Goal: Obtain resource: Download file/media

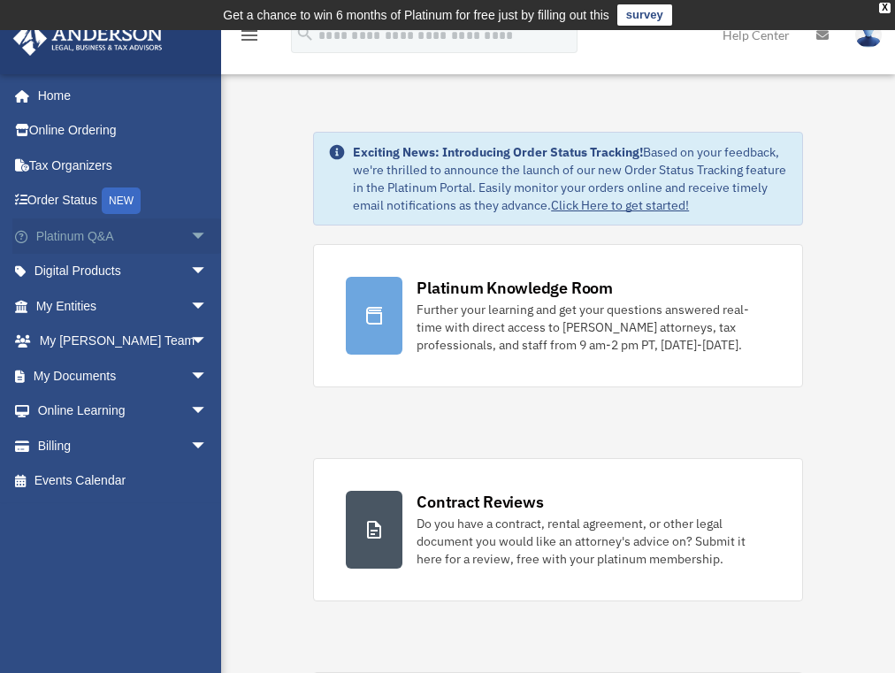
click at [190, 234] on span "arrow_drop_down" at bounding box center [207, 237] width 35 height 36
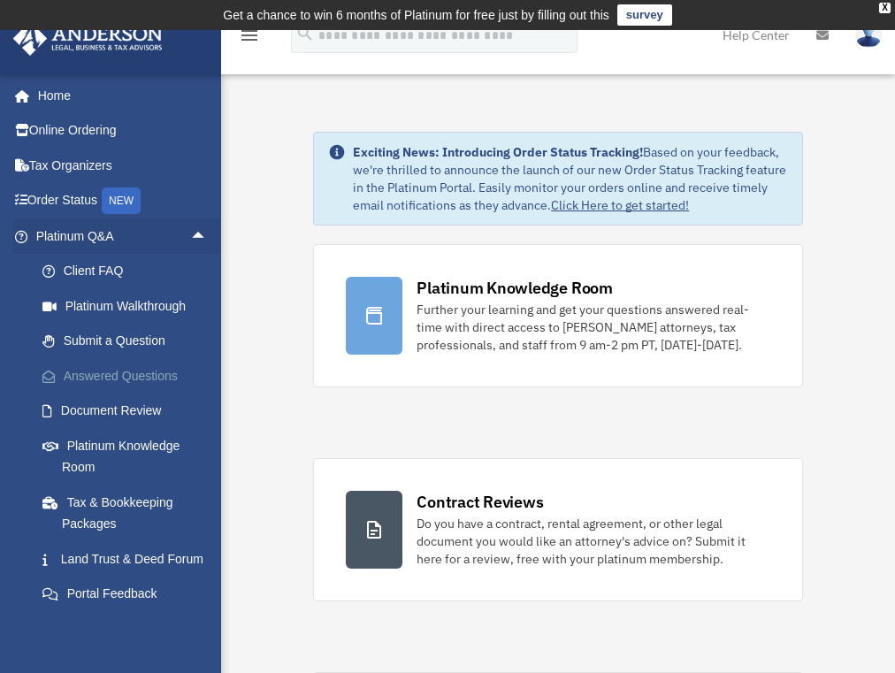
click at [111, 372] on link "Answered Questions" at bounding box center [130, 375] width 210 height 35
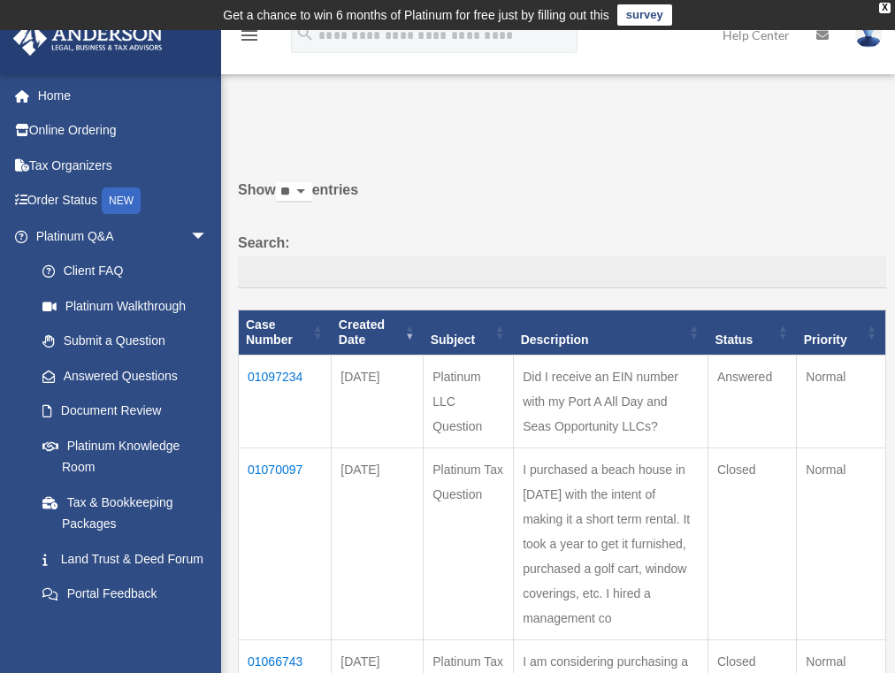
click at [283, 376] on td "01097234" at bounding box center [285, 402] width 93 height 93
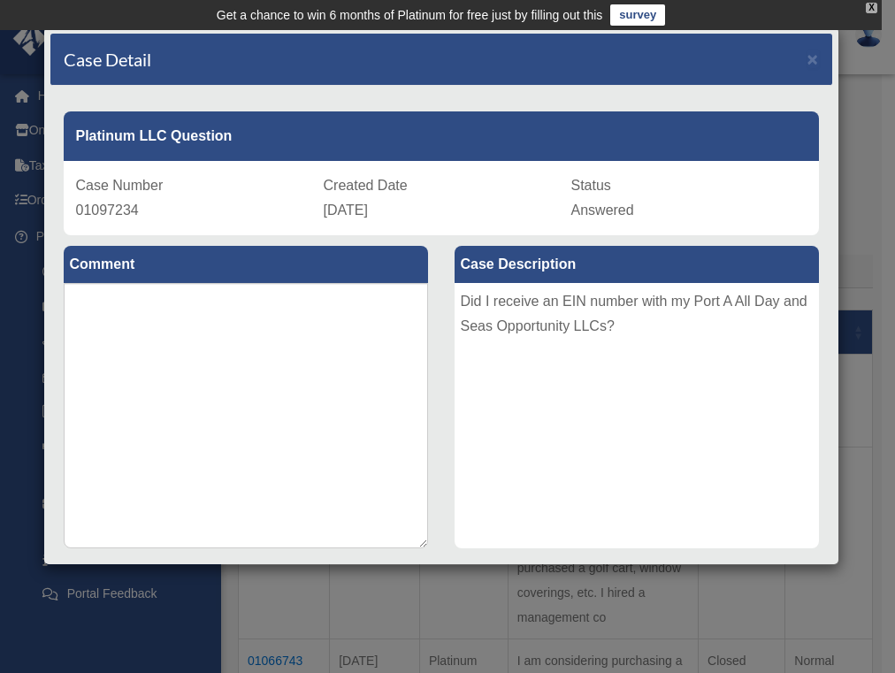
click at [871, 7] on div "X" at bounding box center [872, 8] width 12 height 11
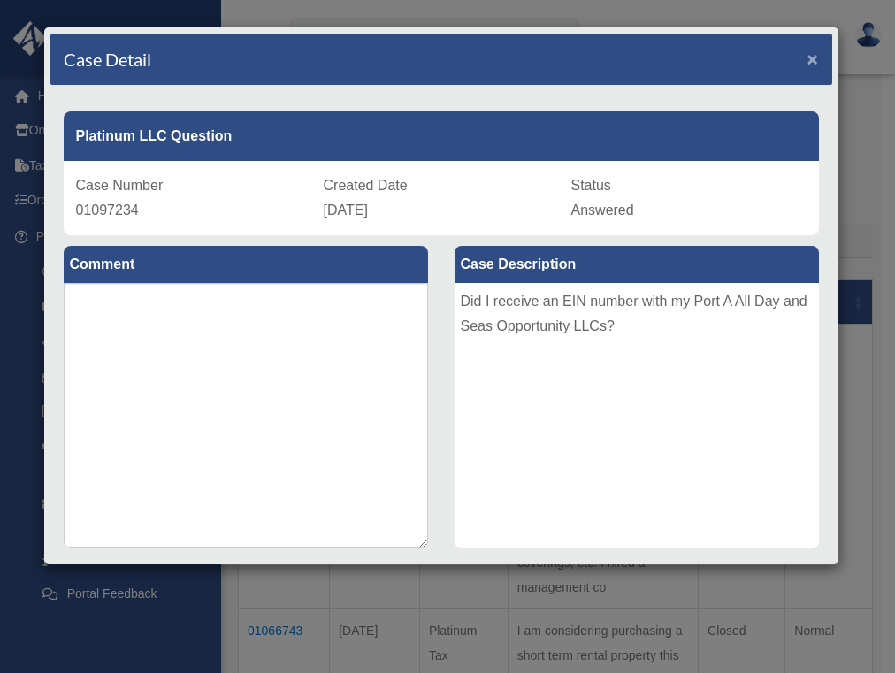
click at [808, 59] on span "×" at bounding box center [814, 59] width 12 height 20
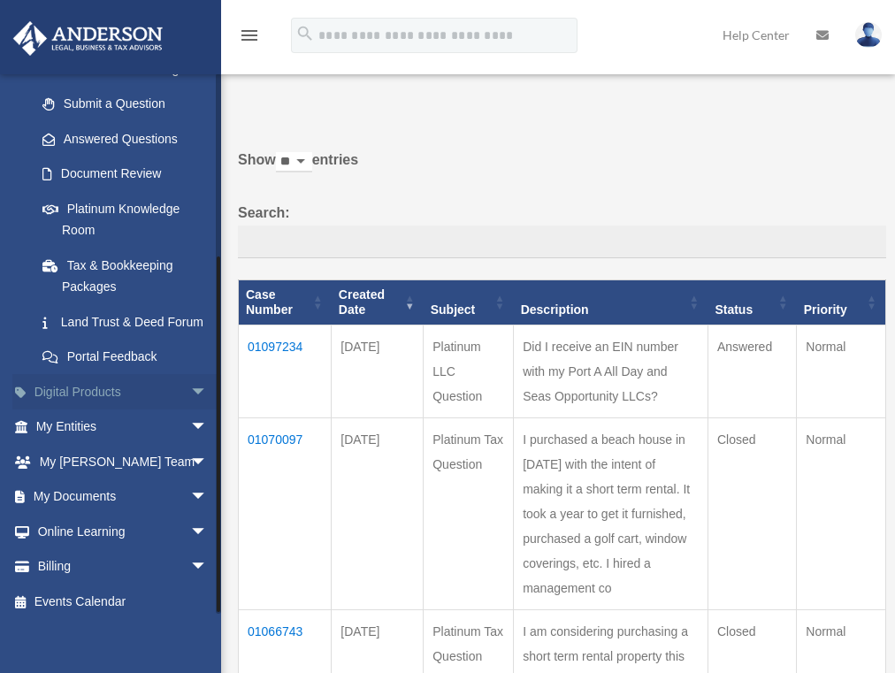
scroll to position [265, 0]
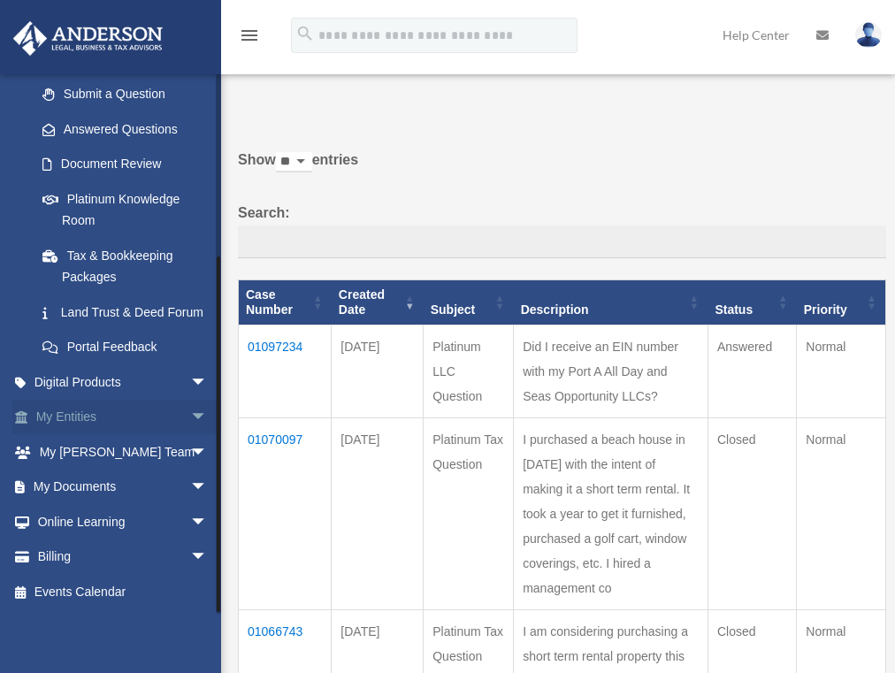
click at [190, 421] on span "arrow_drop_down" at bounding box center [207, 418] width 35 height 36
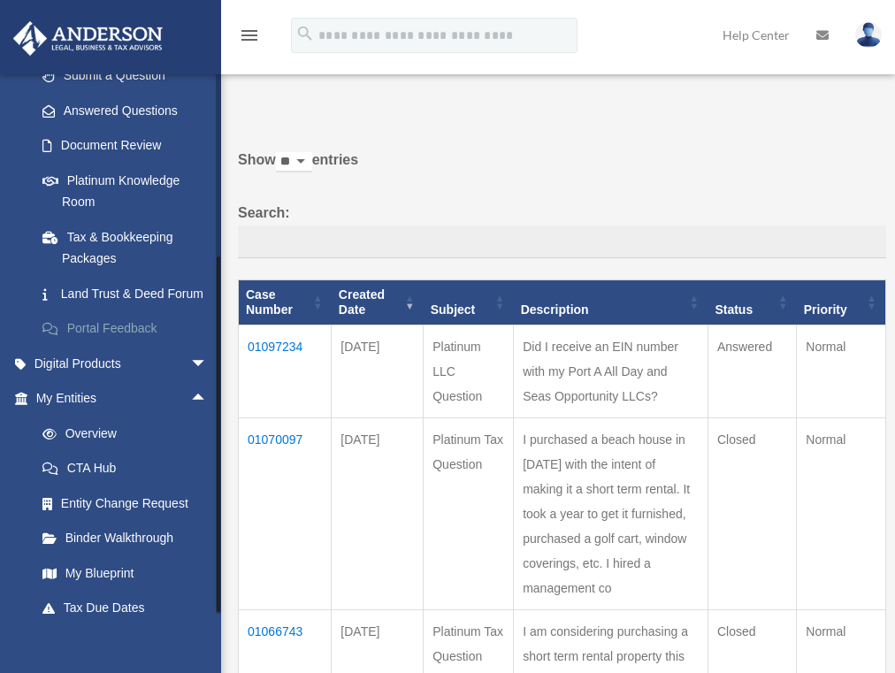
click at [203, 344] on link "Portal Feedback" at bounding box center [130, 328] width 210 height 35
click at [190, 414] on span "arrow_drop_up" at bounding box center [207, 399] width 35 height 36
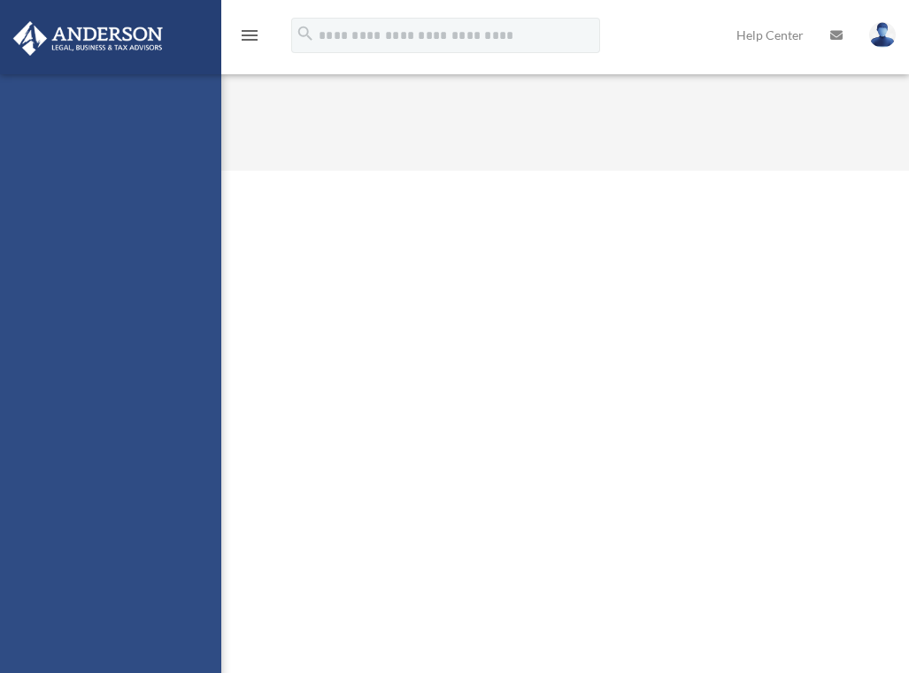
click at [188, 491] on div "riverplacevision@yahoo.com Sign Out riverplacevision@yahoo.com Home Online Orde…" at bounding box center [110, 410] width 221 height 673
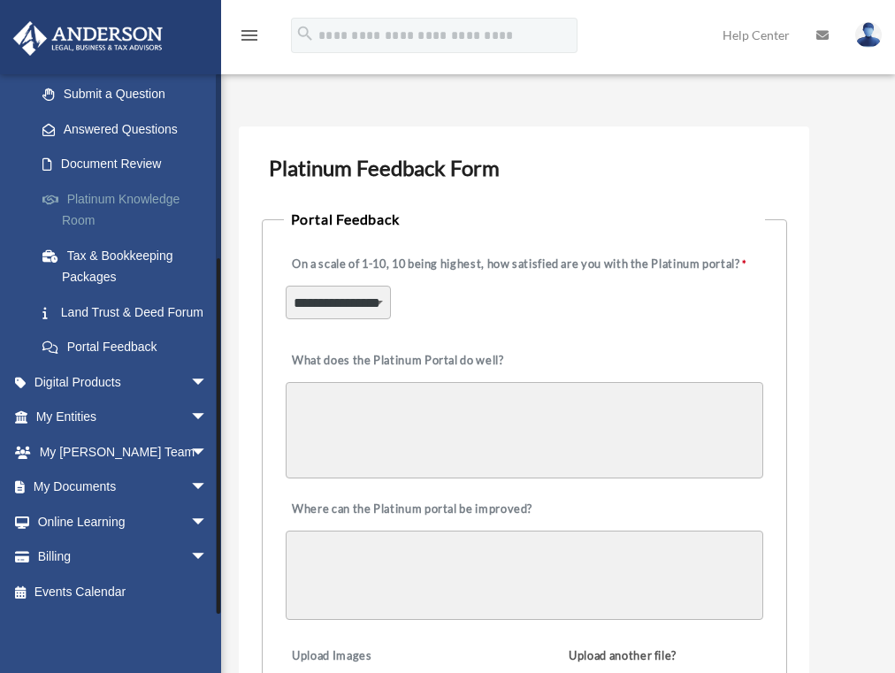
scroll to position [268, 0]
click at [190, 487] on span "arrow_drop_down" at bounding box center [207, 488] width 35 height 36
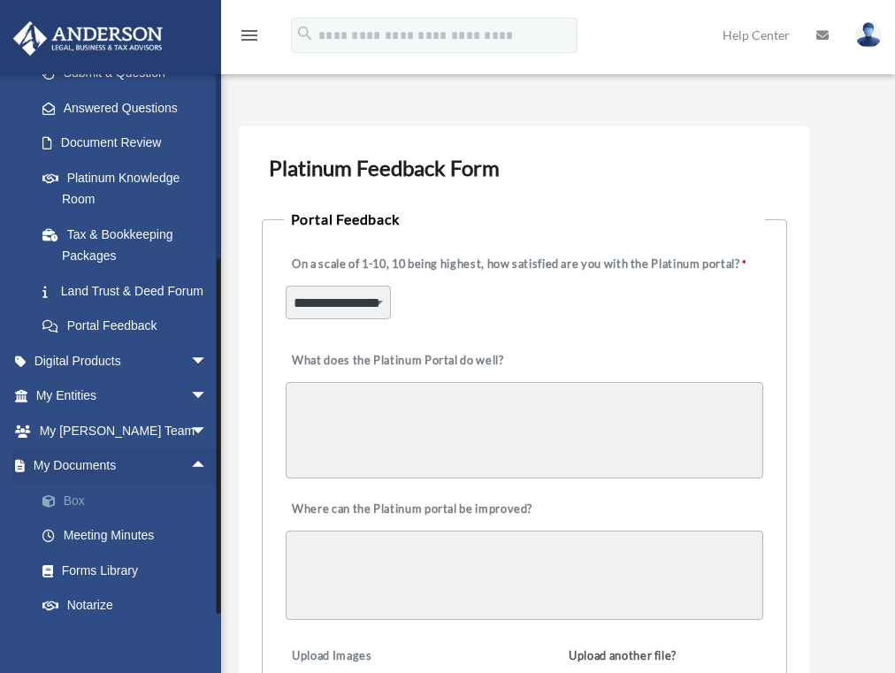
click at [81, 518] on link "Box" at bounding box center [130, 500] width 210 height 35
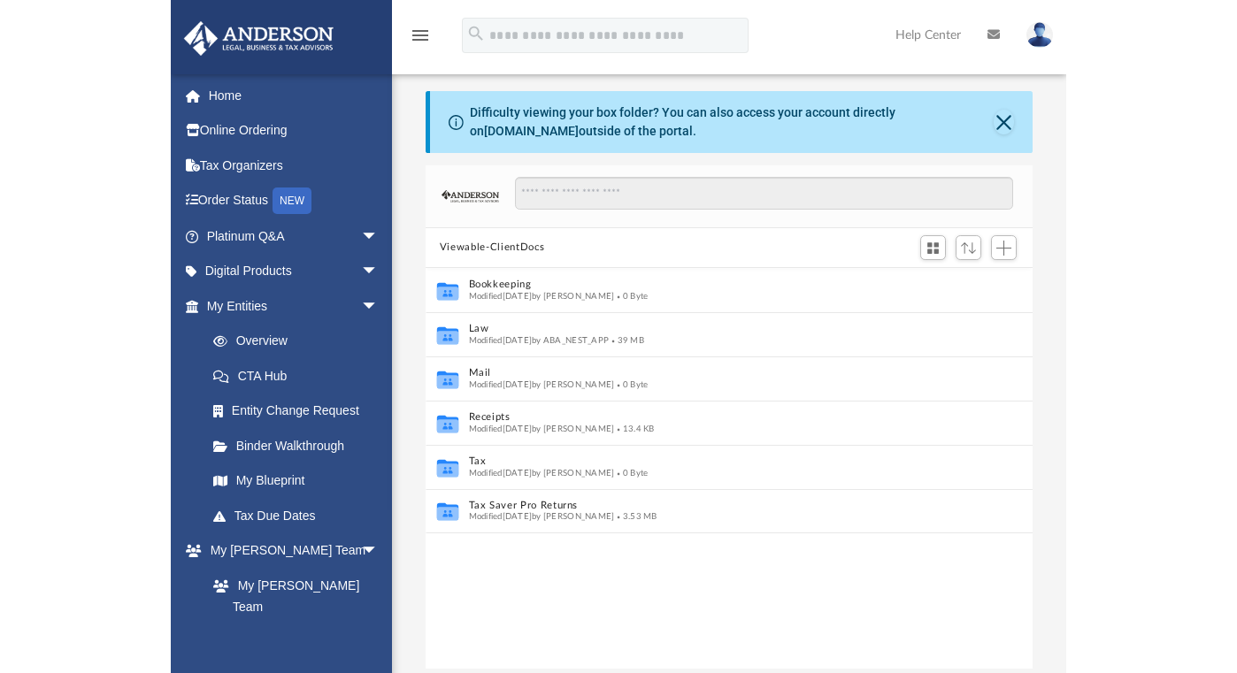
scroll to position [389, 594]
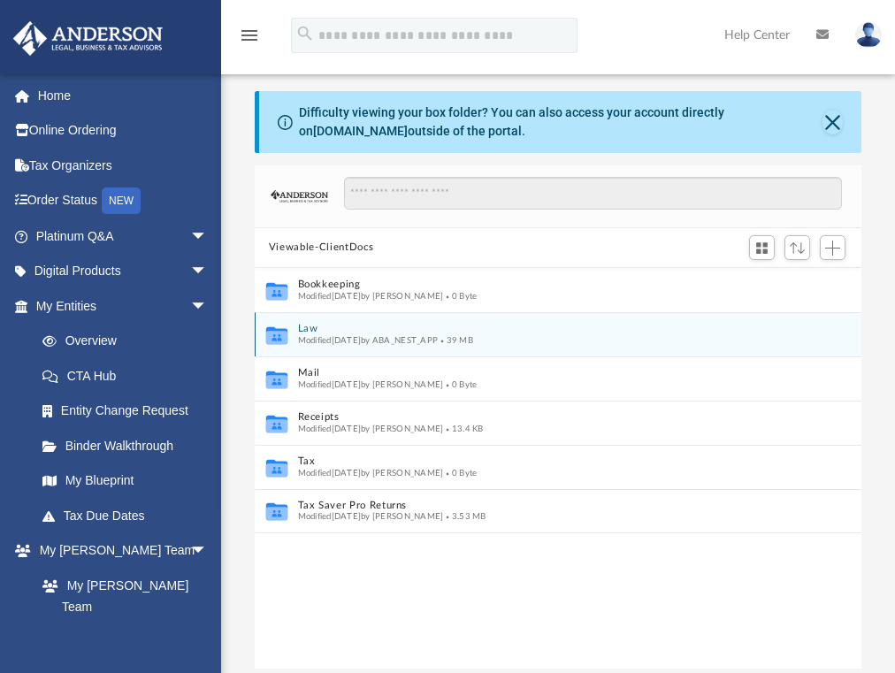
click at [274, 333] on icon "grid" at bounding box center [276, 337] width 21 height 13
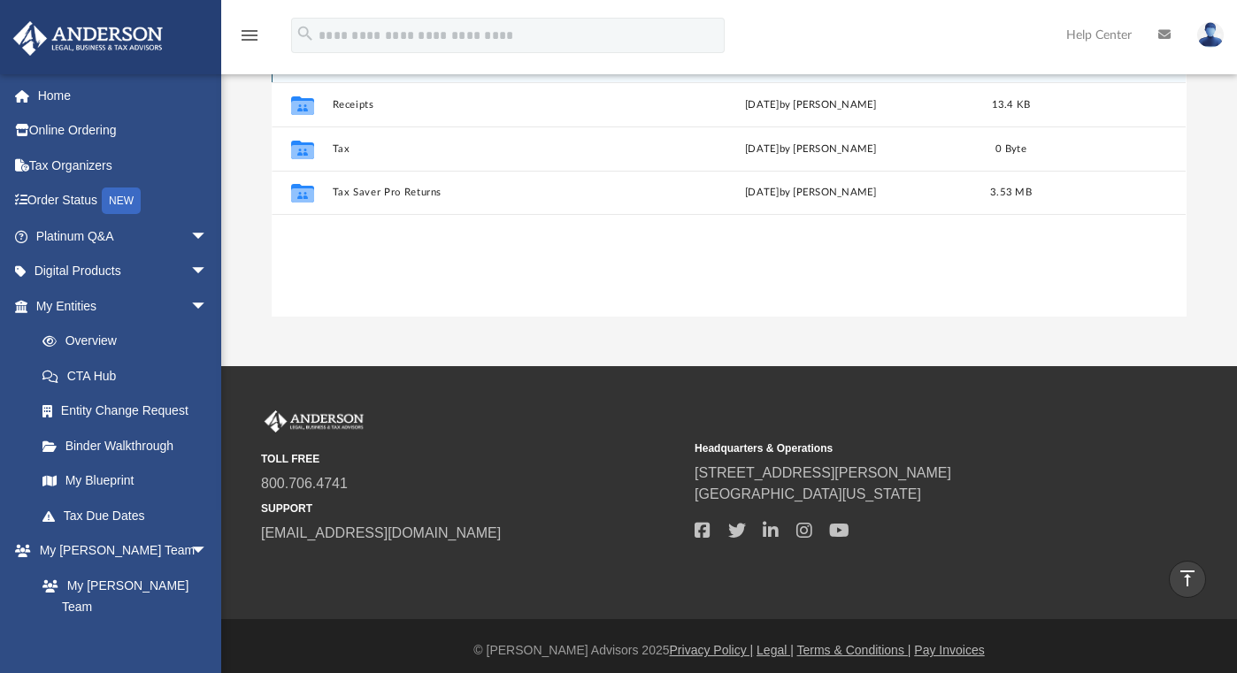
scroll to position [88, 0]
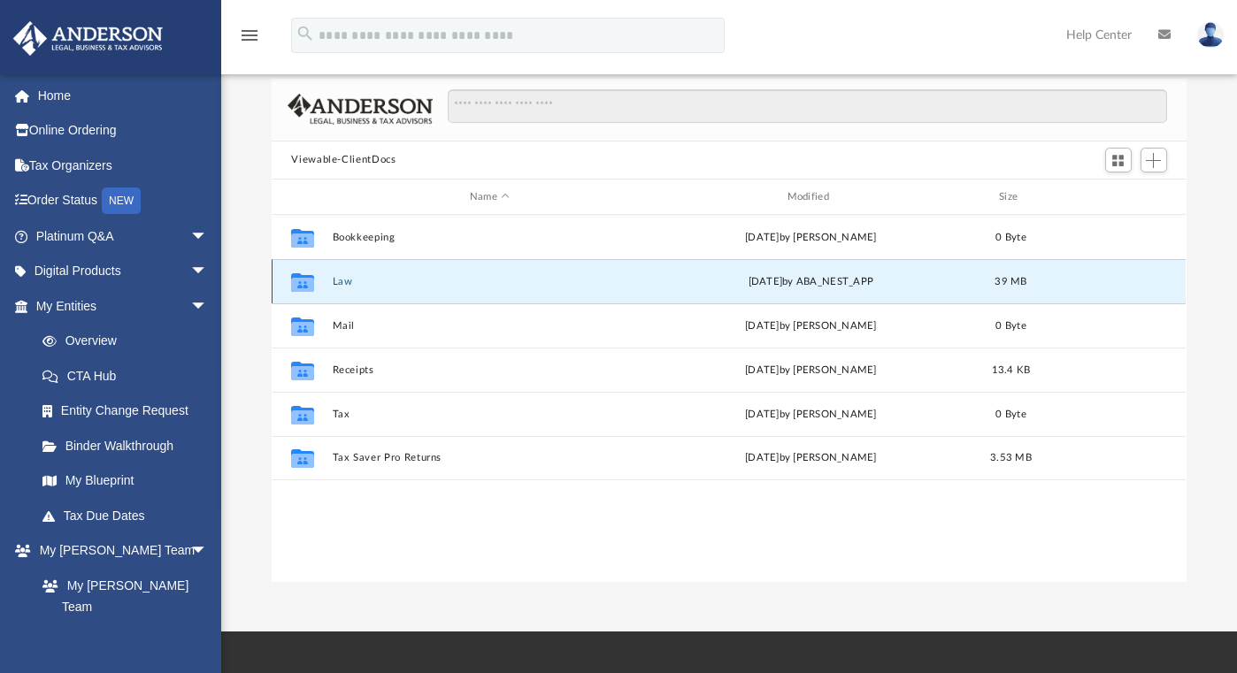
click at [346, 285] on button "Law" at bounding box center [490, 282] width 314 height 12
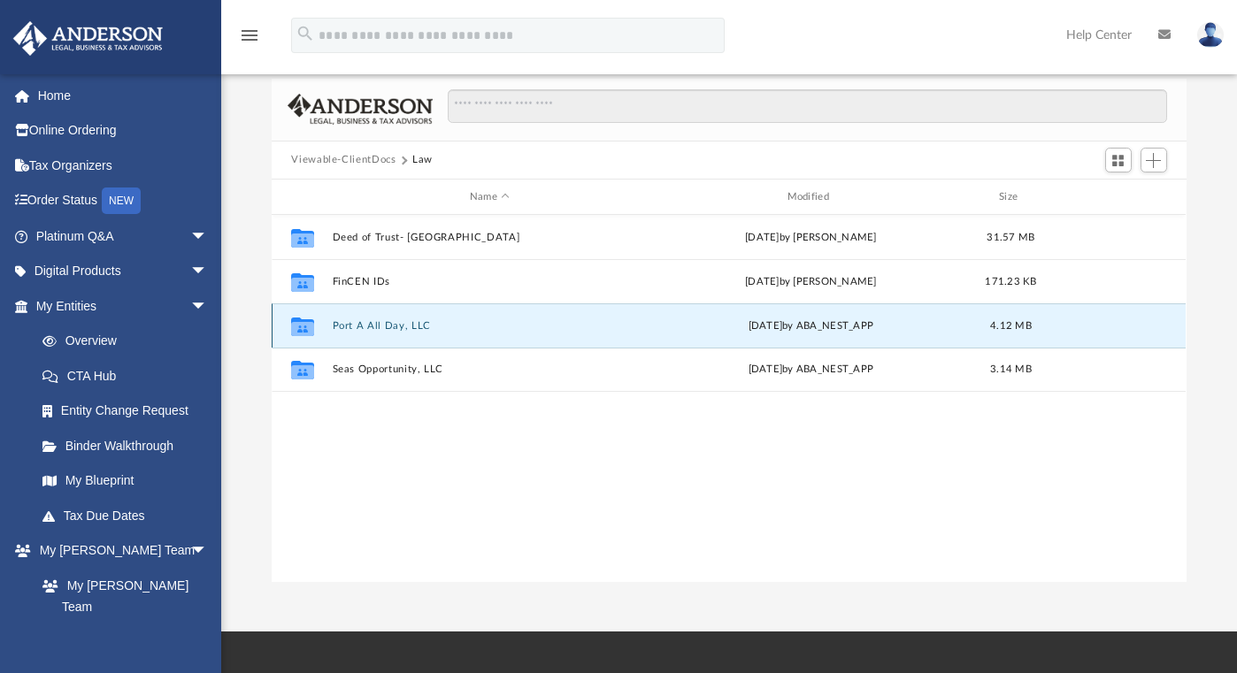
click at [428, 326] on button "Port A All Day, LLC" at bounding box center [490, 326] width 314 height 12
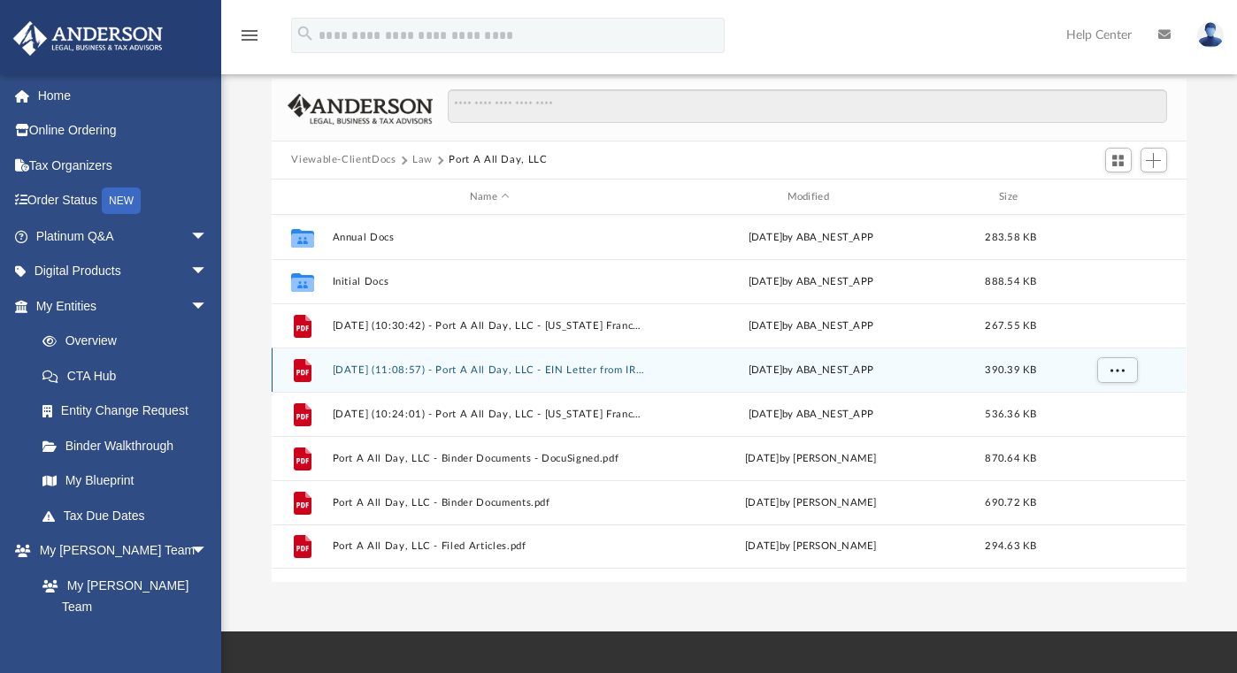
click at [556, 366] on button "2024.09.26 (11:08:57) - Port A All Day, LLC - EIN Letter from IRS.pdf" at bounding box center [490, 370] width 314 height 12
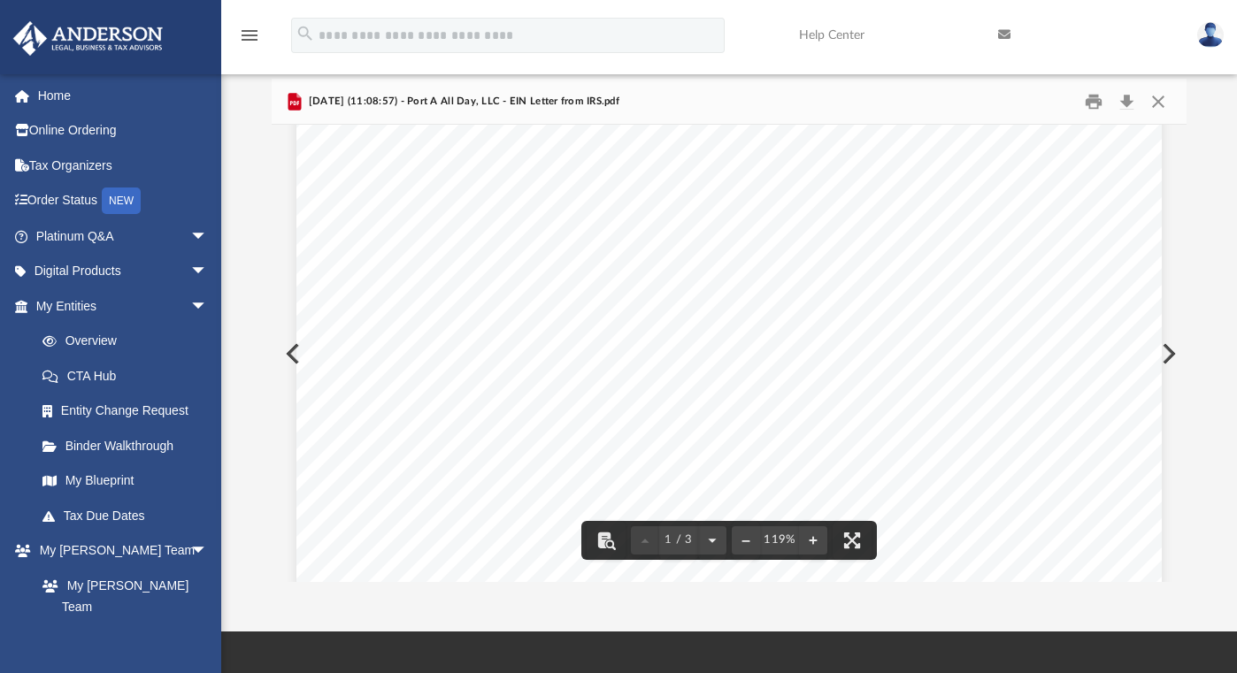
scroll to position [0, 0]
click at [908, 103] on button "Close" at bounding box center [1158, 101] width 32 height 27
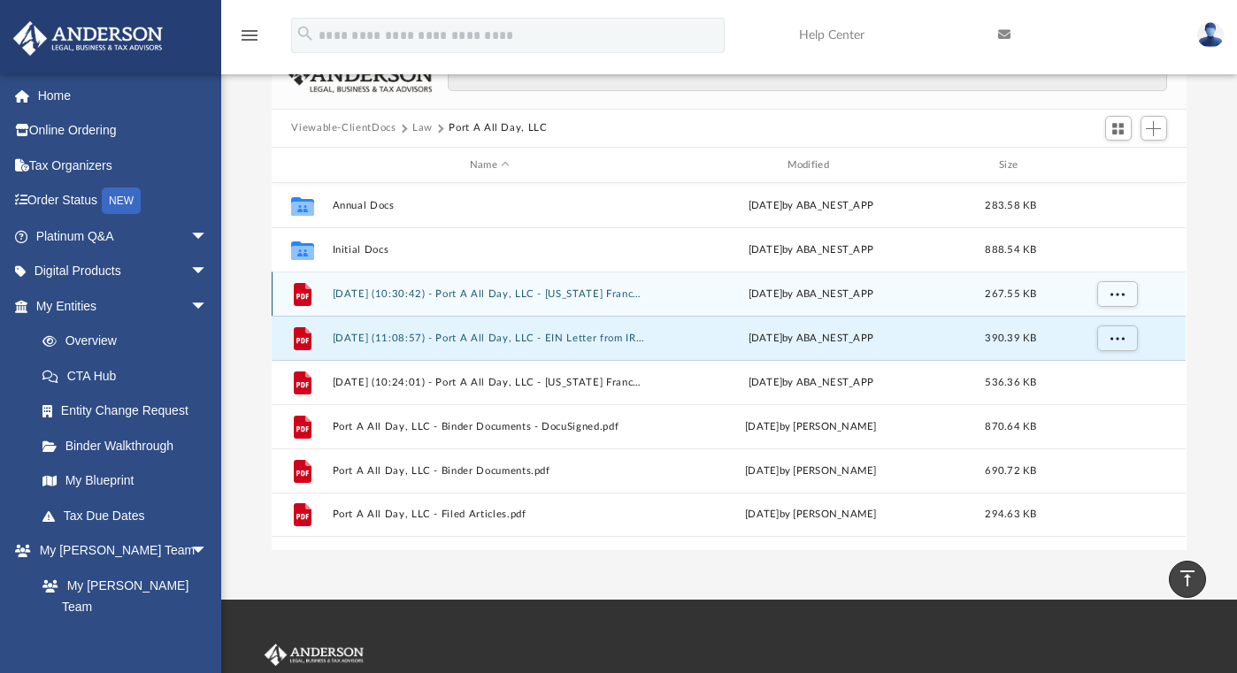
scroll to position [9, 0]
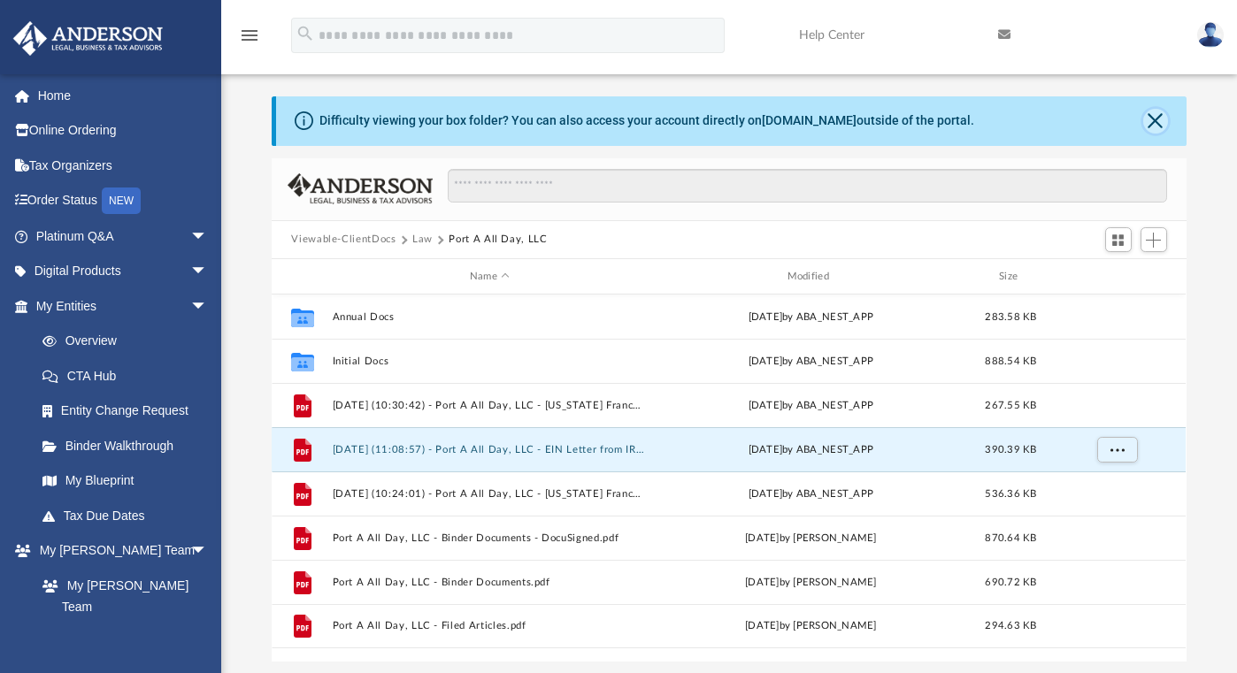
click at [908, 119] on button "Close" at bounding box center [1155, 121] width 25 height 25
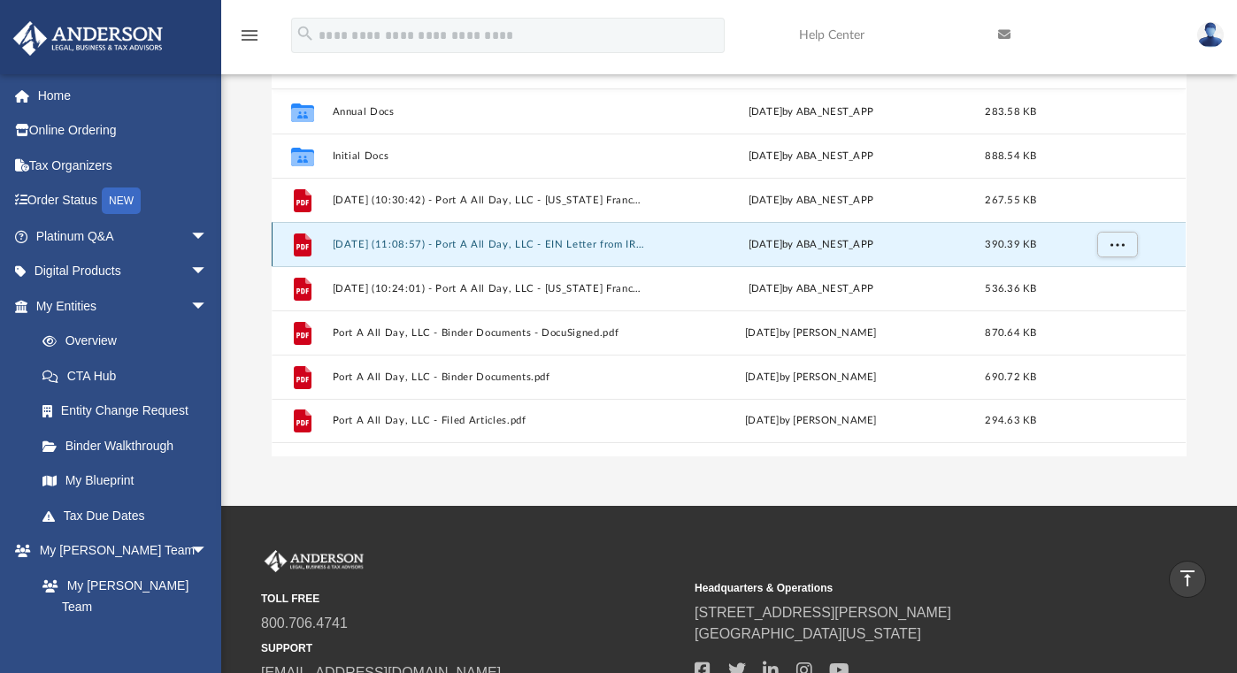
scroll to position [0, 0]
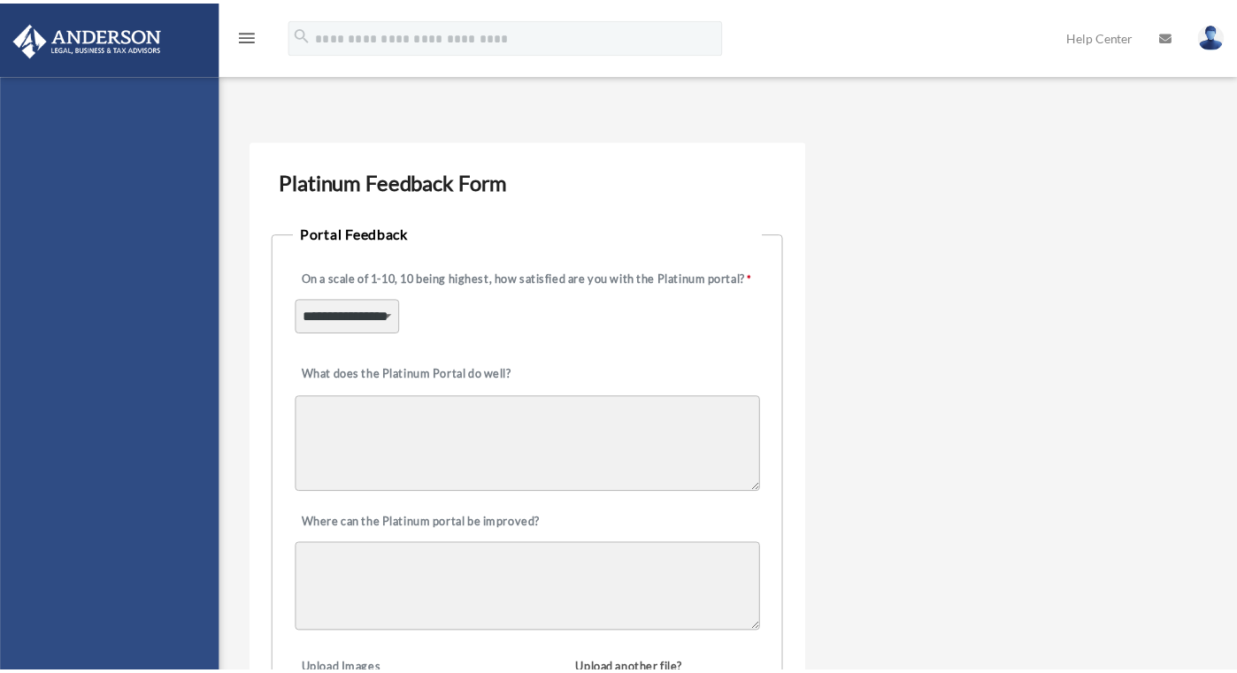
scroll to position [13, 0]
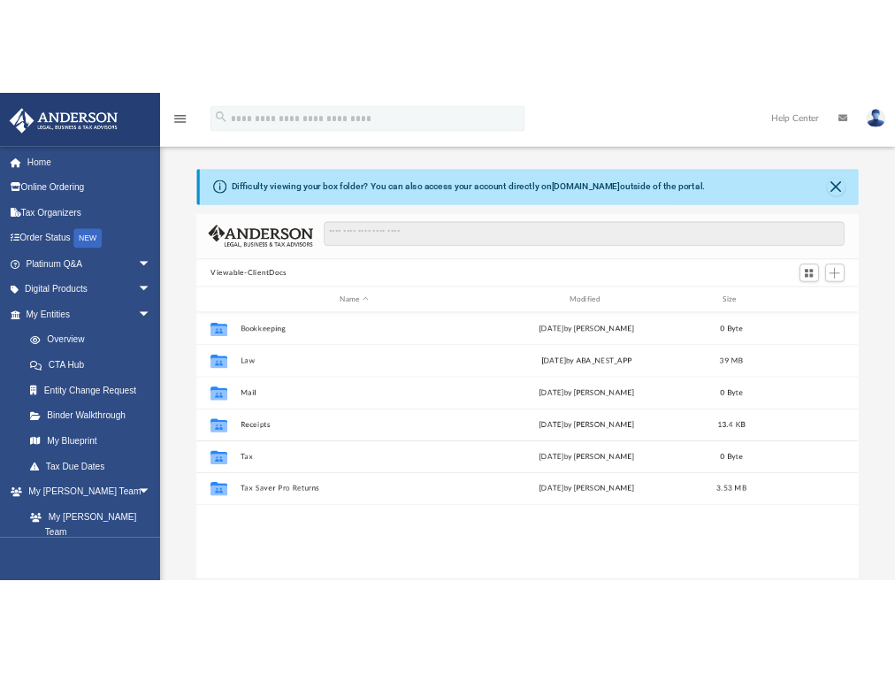
scroll to position [389, 901]
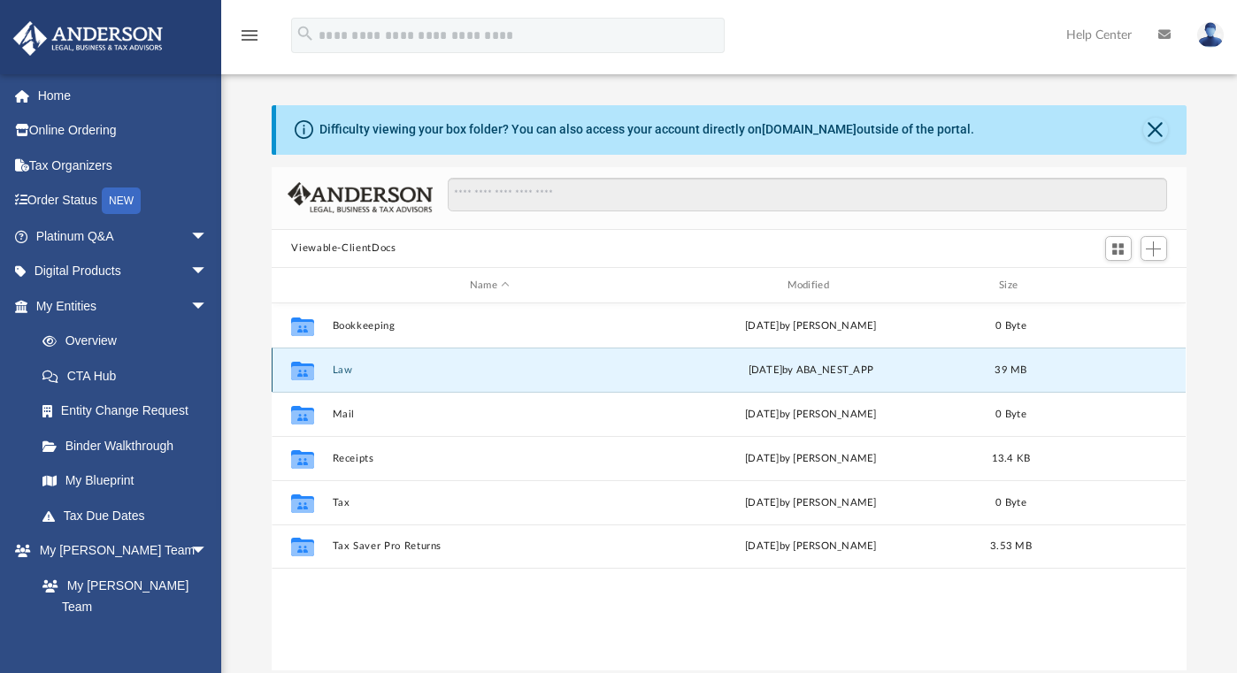
click at [340, 370] on button "Law" at bounding box center [490, 370] width 314 height 12
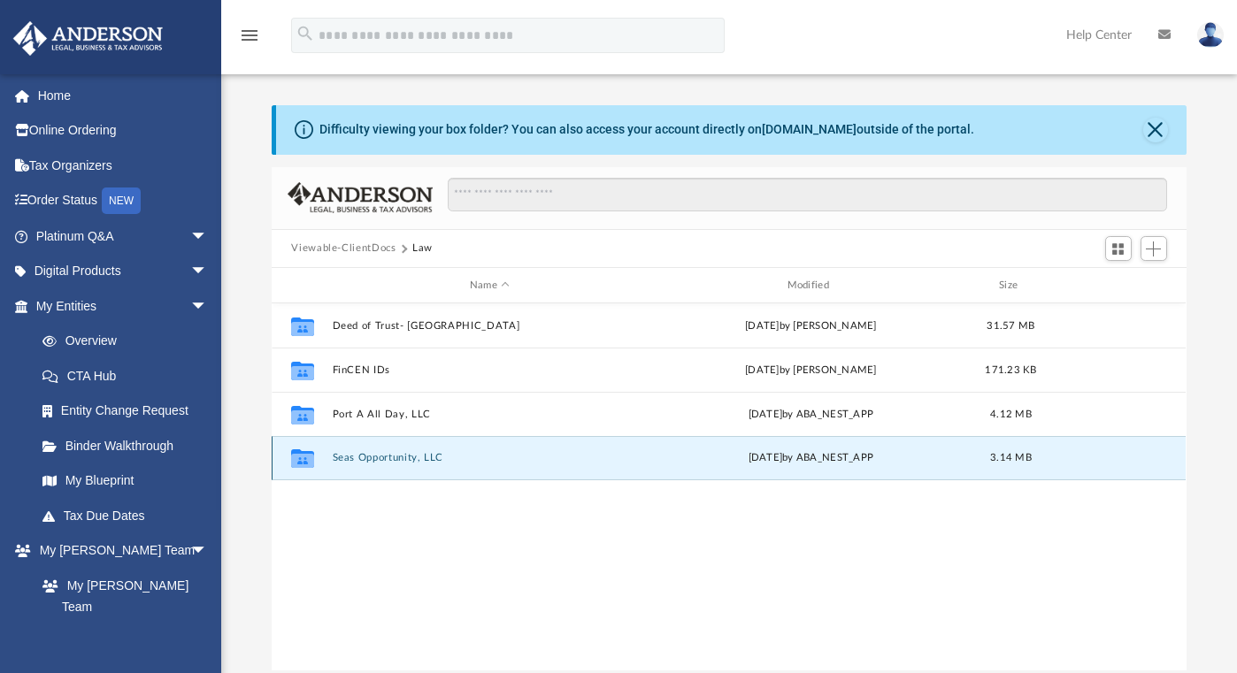
click at [422, 456] on button "Seas Opportunity, LLC" at bounding box center [490, 459] width 314 height 12
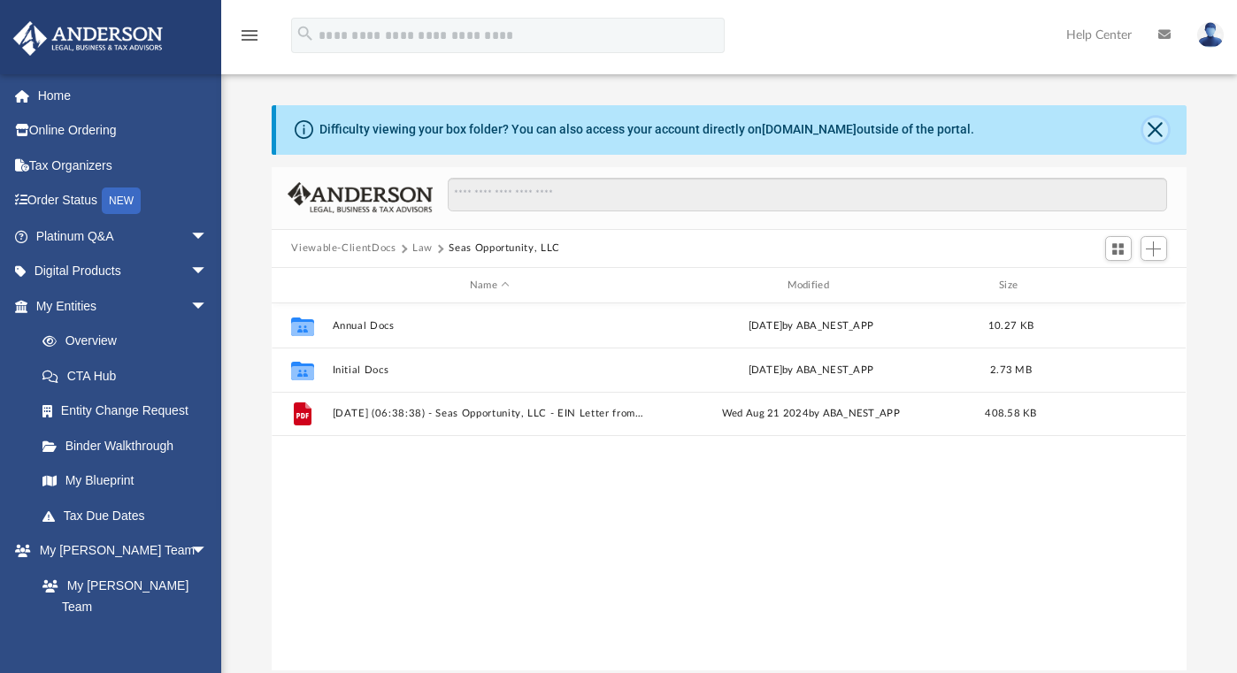
click at [1154, 134] on button "Close" at bounding box center [1155, 130] width 25 height 25
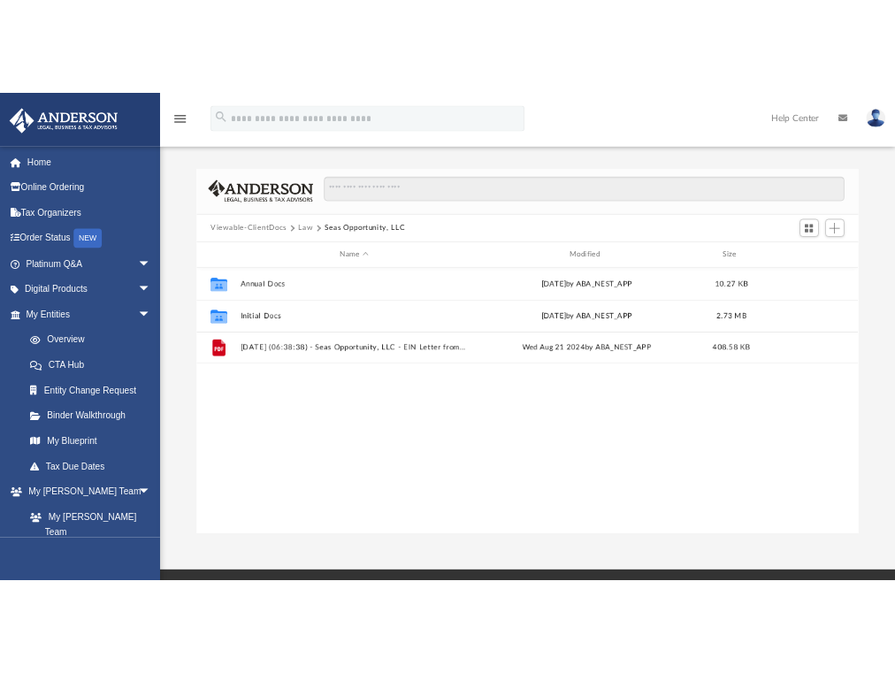
scroll to position [389, 594]
